Goal: Information Seeking & Learning: Learn about a topic

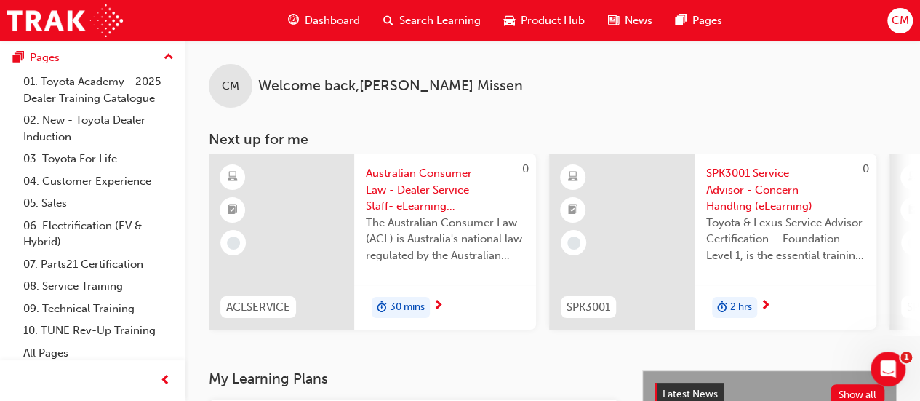
scroll to position [157, 0]
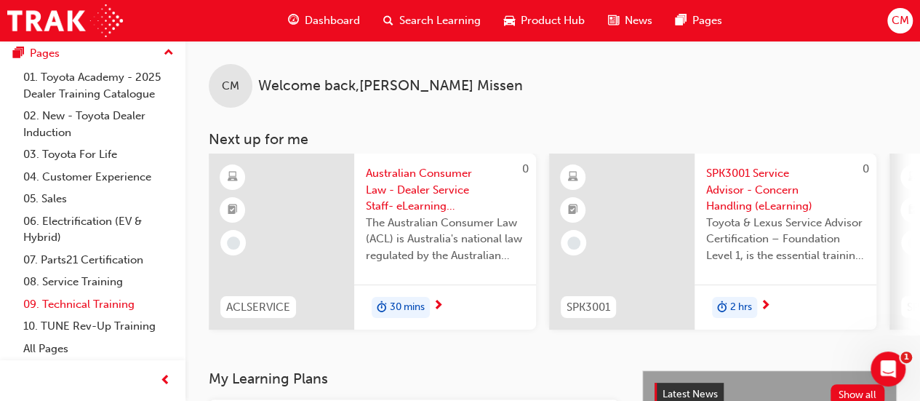
click at [79, 305] on link "09. Technical Training" at bounding box center [98, 304] width 162 height 23
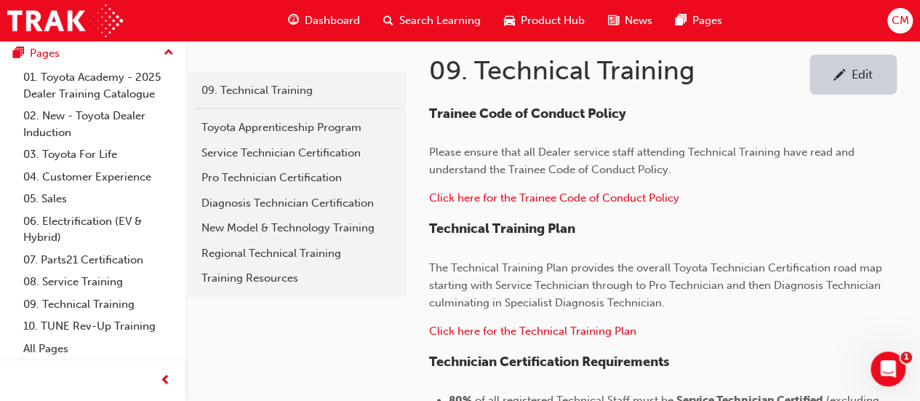
scroll to position [263, 0]
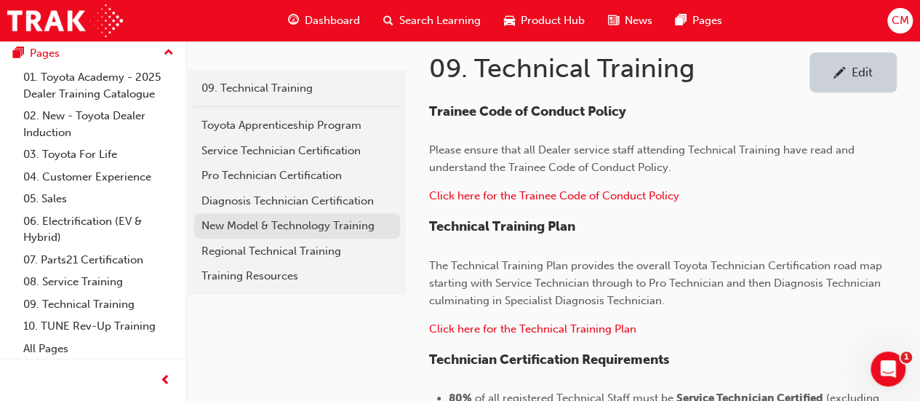
click at [326, 225] on div "New Model & Technology Training" at bounding box center [296, 225] width 191 height 17
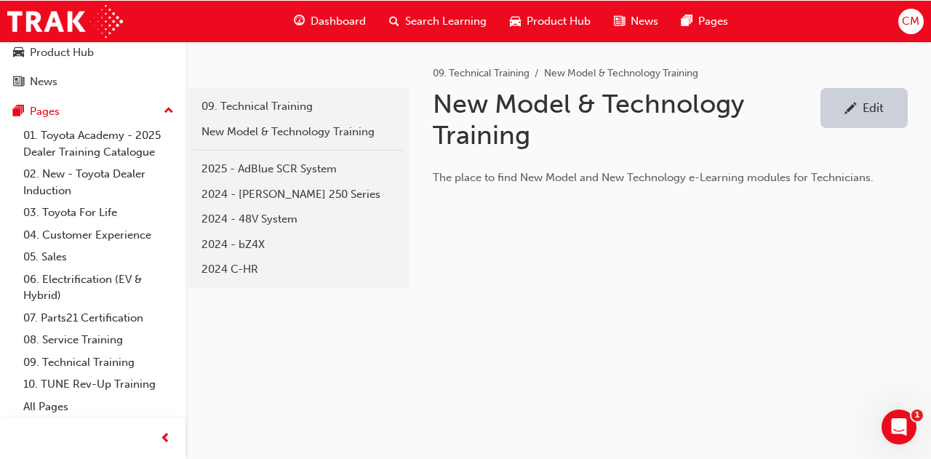
scroll to position [99, 0]
